Goal: Navigation & Orientation: Find specific page/section

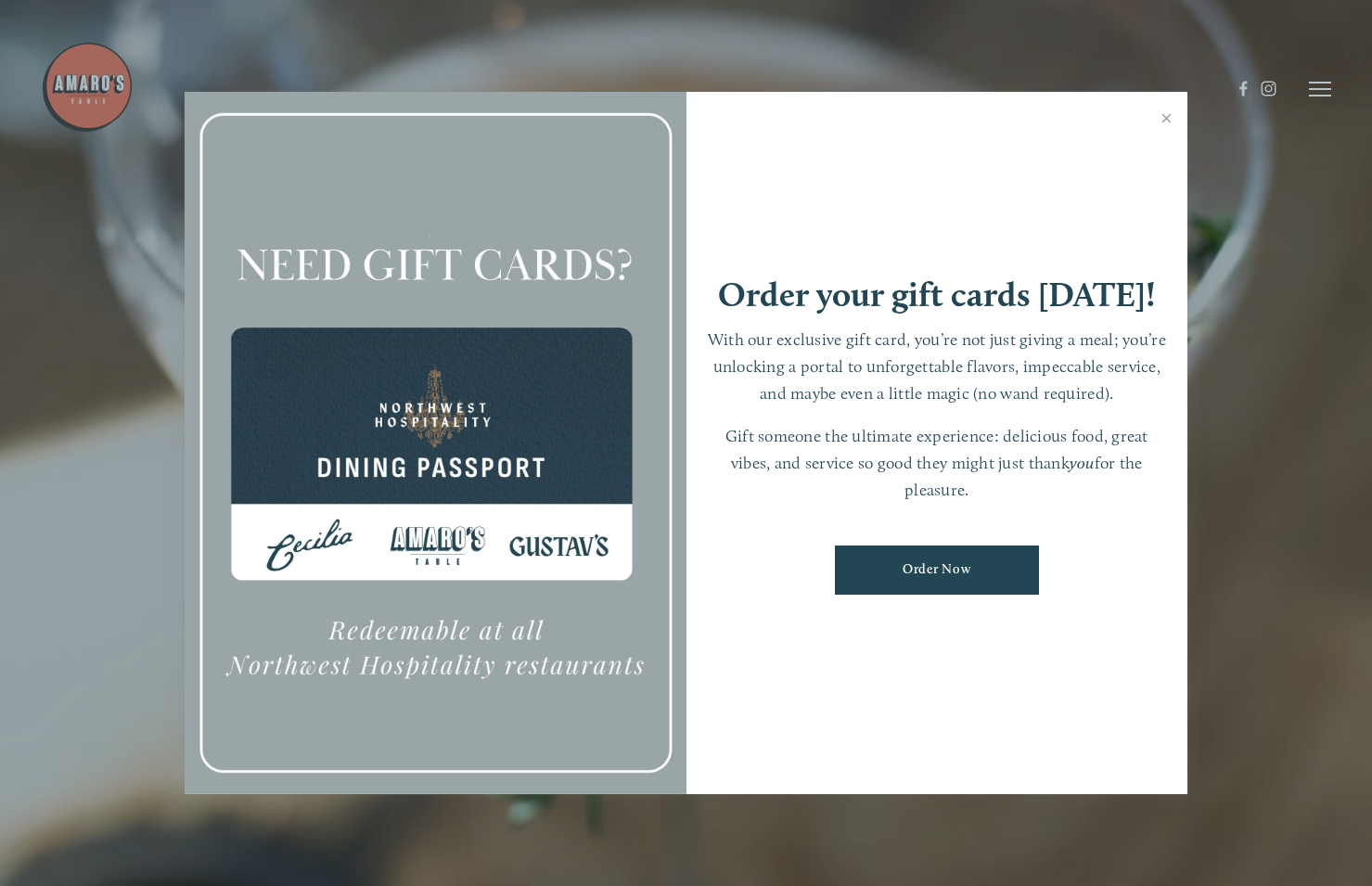
scroll to position [39, 0]
click at [1168, 123] on link "Close" at bounding box center [1166, 119] width 36 height 51
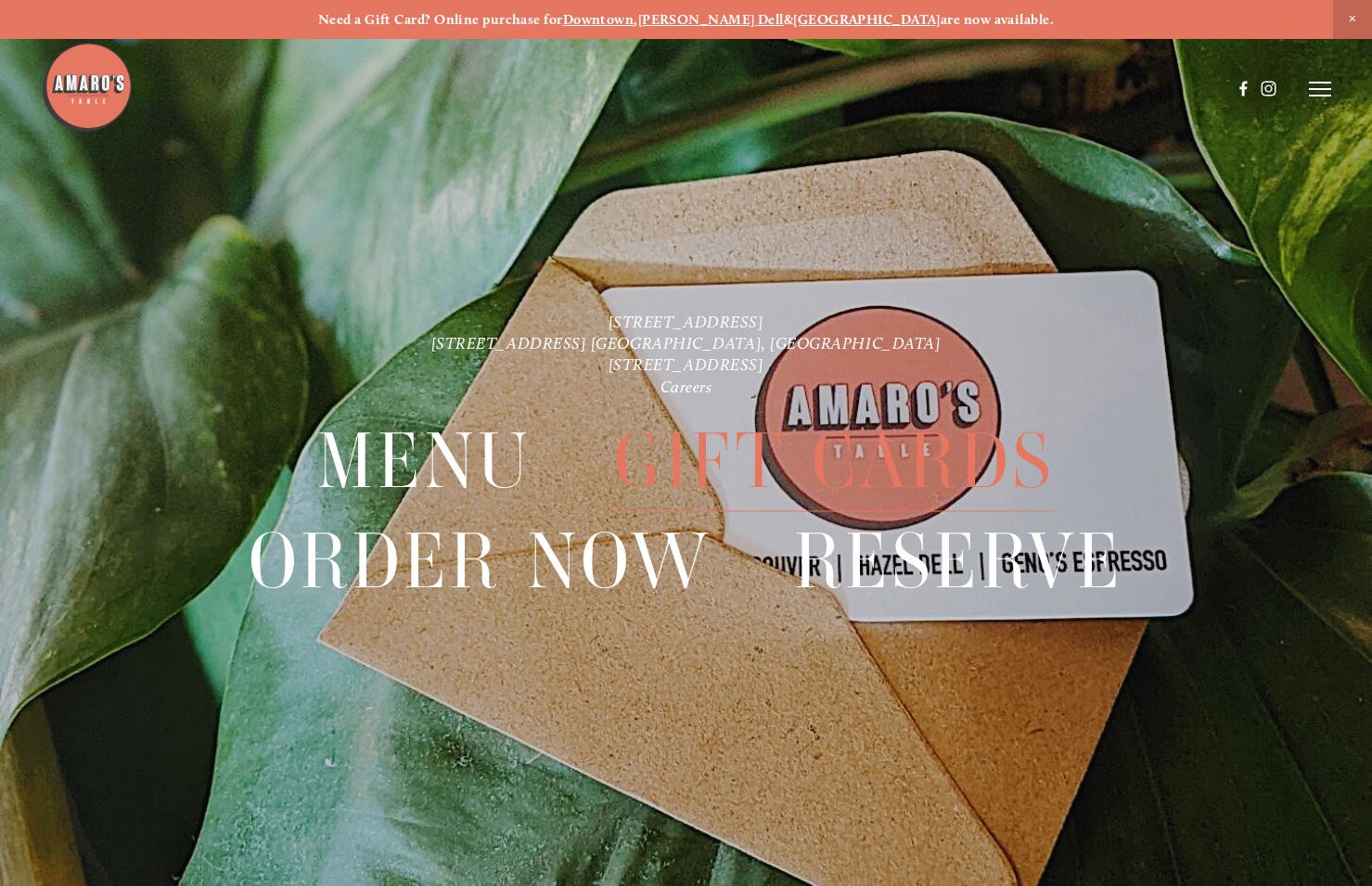
scroll to position [0, 0]
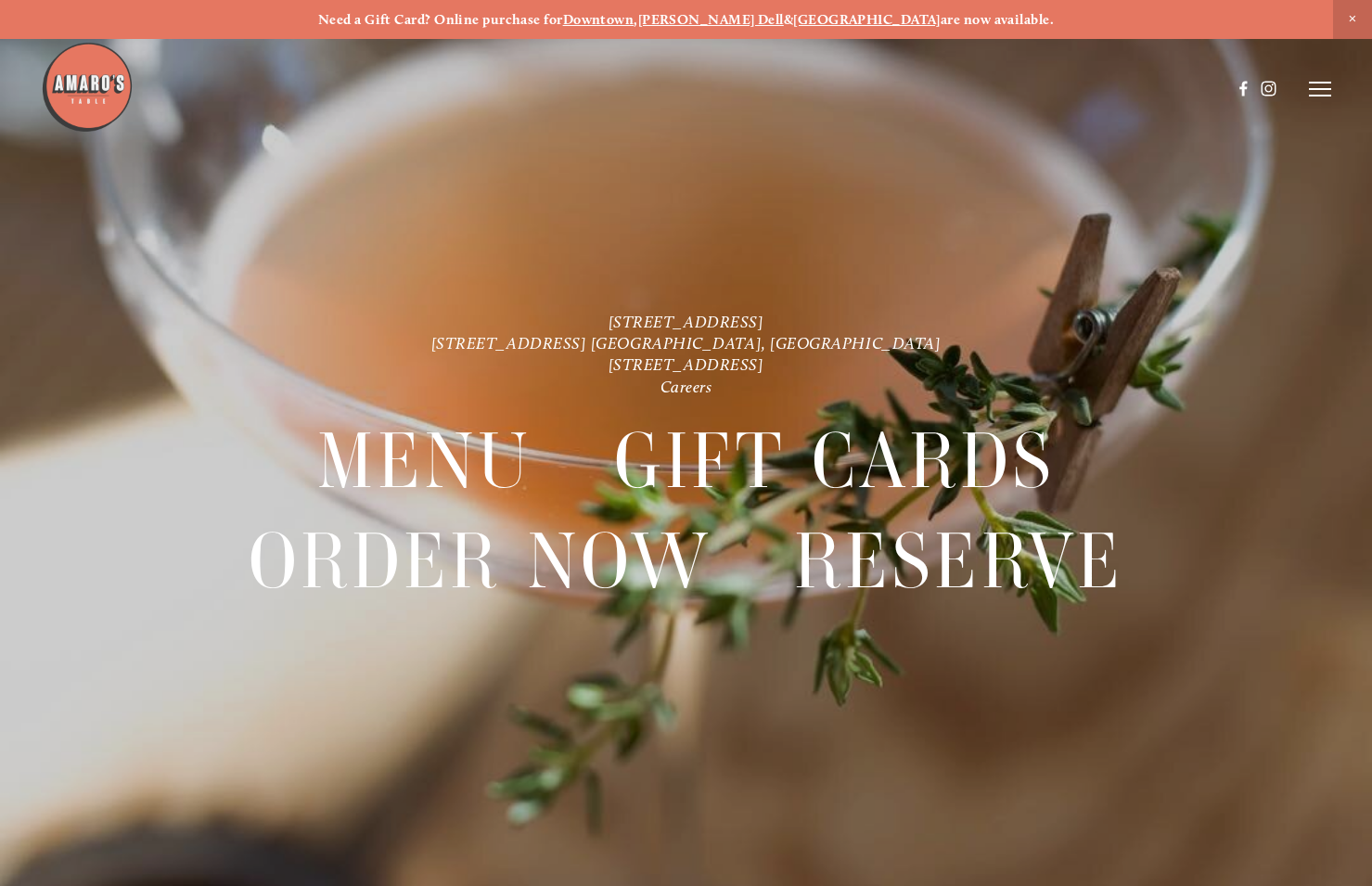
click at [1318, 93] on icon at bounding box center [1320, 88] width 22 height 17
click at [988, 83] on span "Menu" at bounding box center [987, 88] width 34 height 16
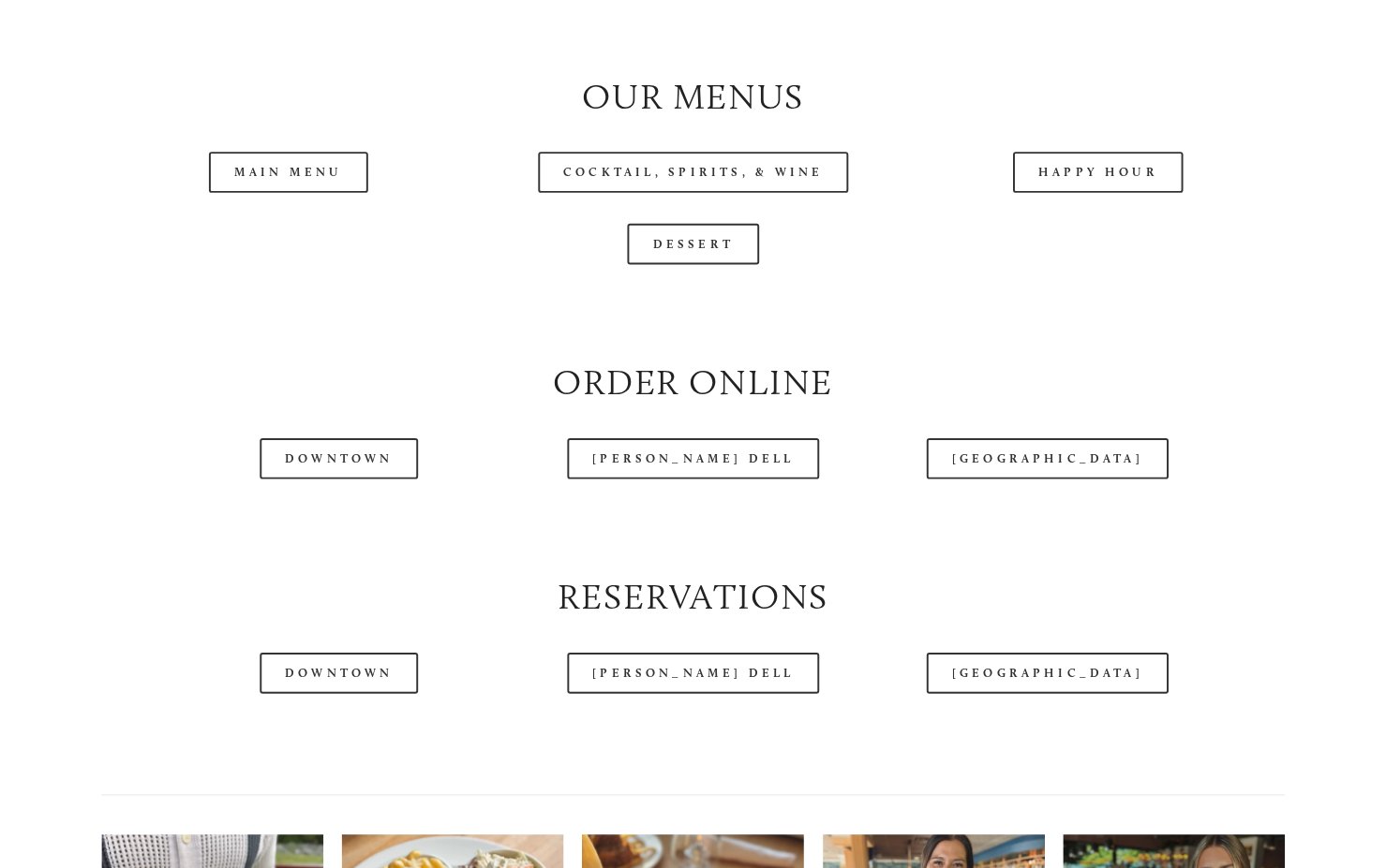
scroll to position [1898, 0]
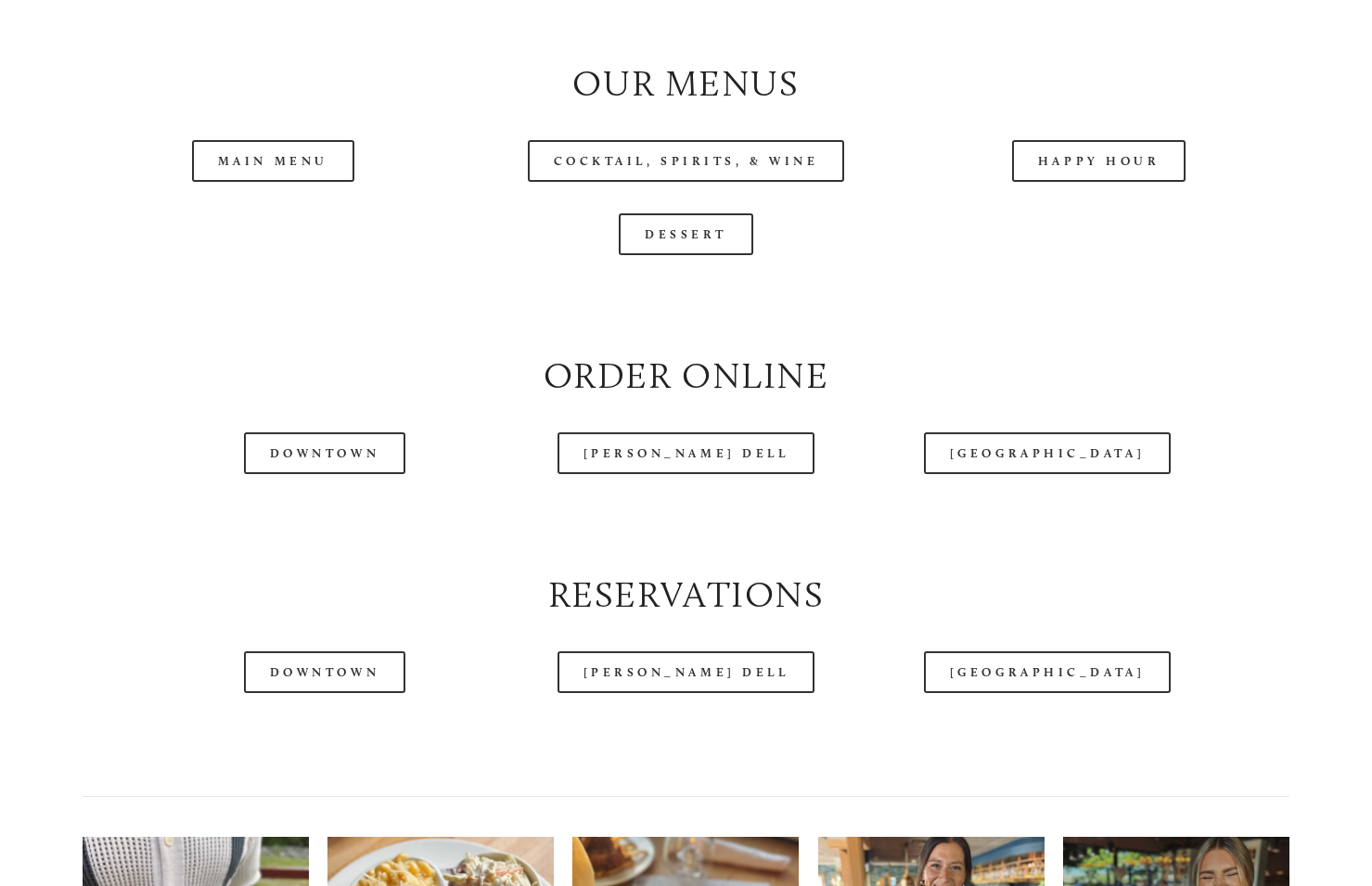
click at [1045, 461] on div "[GEOGRAPHIC_DATA]" at bounding box center [1047, 453] width 310 height 73
click at [1053, 474] on link "[GEOGRAPHIC_DATA]" at bounding box center [1047, 453] width 247 height 42
click at [284, 182] on link "Main Menu" at bounding box center [273, 160] width 162 height 42
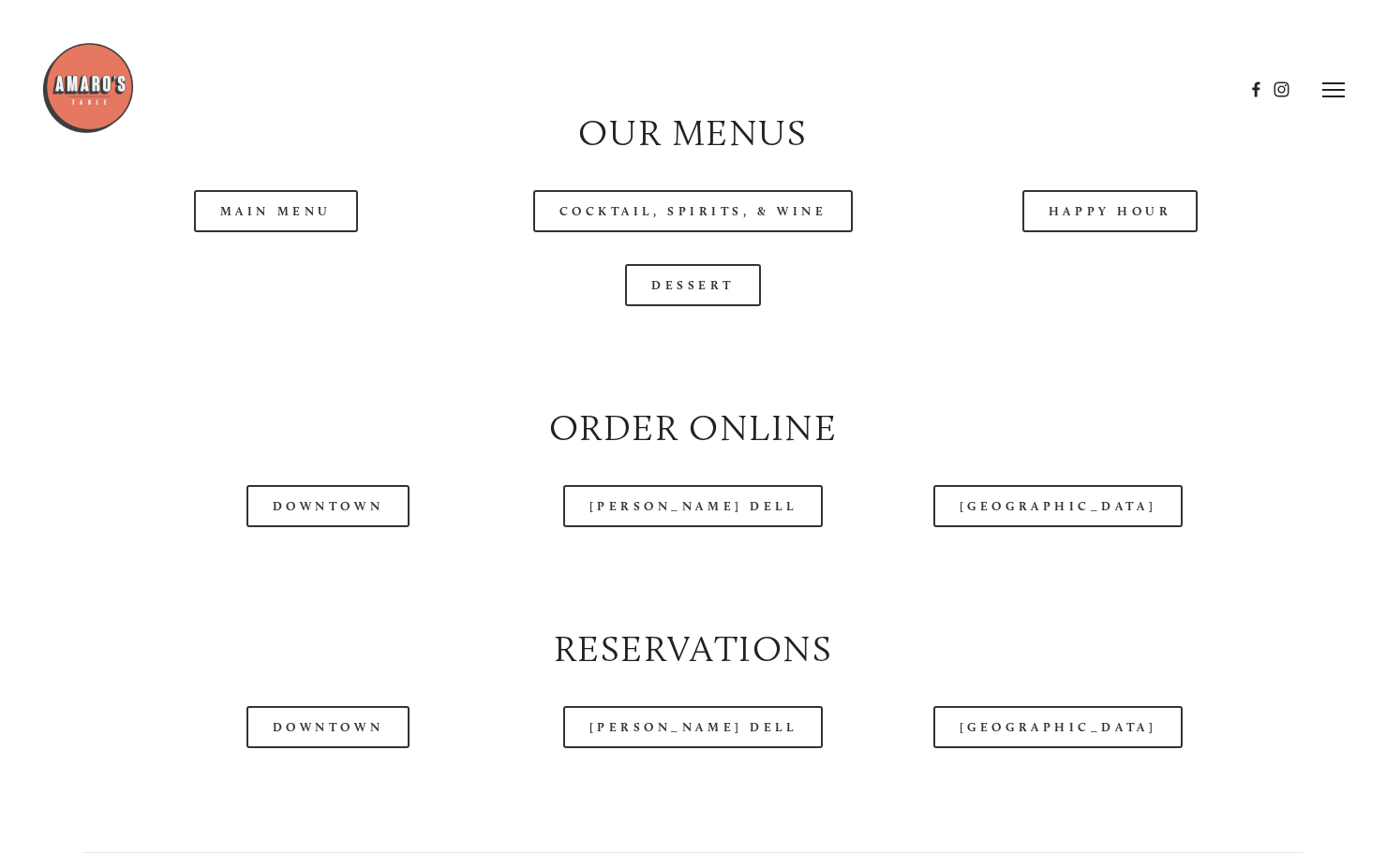
scroll to position [1845, 0]
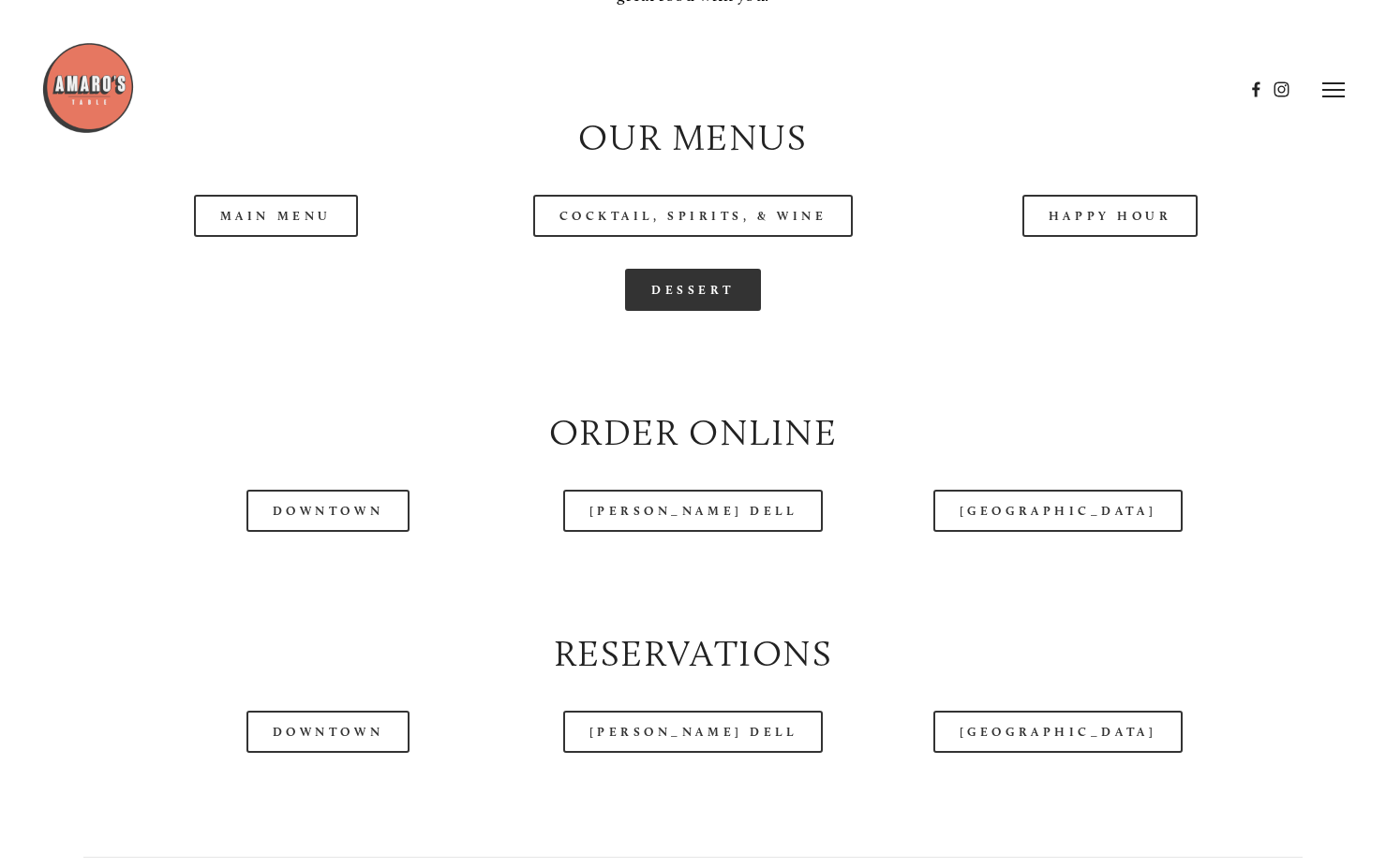
click at [680, 311] on link "Dessert" at bounding box center [693, 289] width 136 height 42
